Goal: Information Seeking & Learning: Find specific page/section

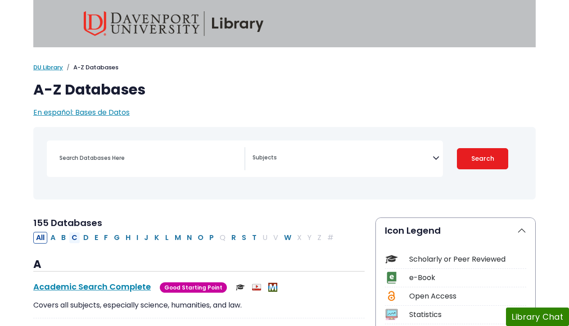
click at [74, 237] on button "C" at bounding box center [74, 238] width 11 height 12
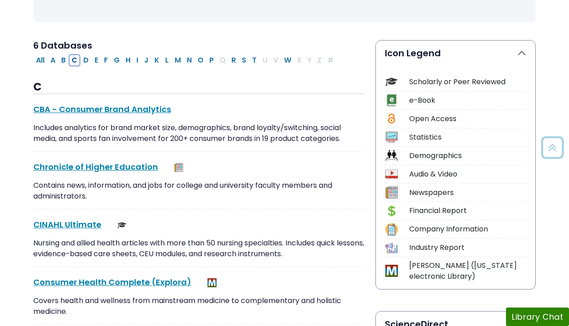
scroll to position [181, 0]
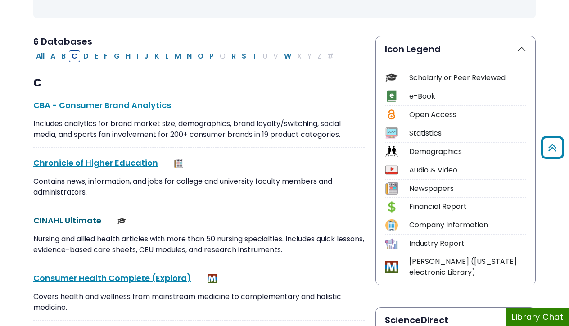
click at [67, 219] on link "CINAHL Ultimate This link opens in a new window" at bounding box center [67, 220] width 68 height 11
click at [57, 218] on link "CINAHL Ultimate This link opens in a new window" at bounding box center [67, 220] width 68 height 11
click at [212, 55] on button "P" at bounding box center [212, 56] width 10 height 12
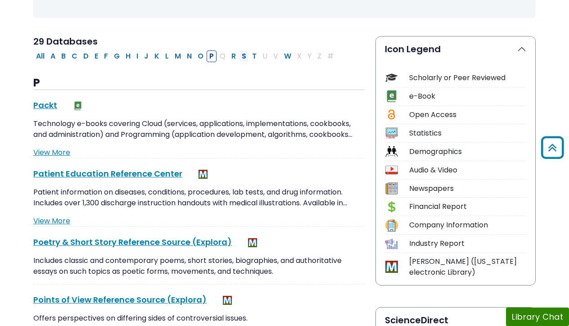
click at [244, 56] on button "S" at bounding box center [244, 56] width 10 height 12
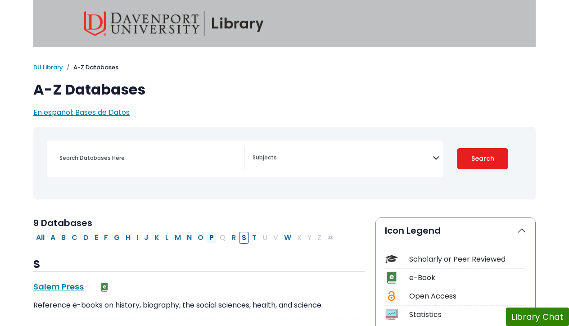
click at [211, 235] on button "P" at bounding box center [212, 238] width 10 height 12
select select "Database Subject Filter"
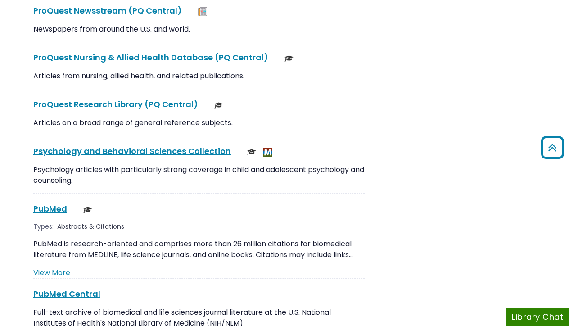
scroll to position [1558, 0]
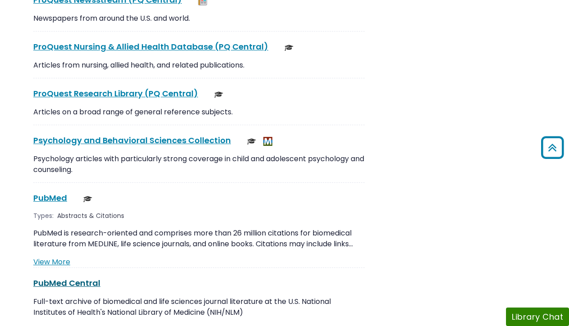
click at [51, 277] on link "PubMed Central This link opens in a new window" at bounding box center [66, 282] width 67 height 11
